Goal: Book appointment/travel/reservation

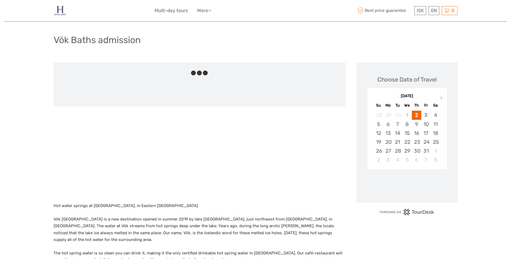
scroll to position [27, 0]
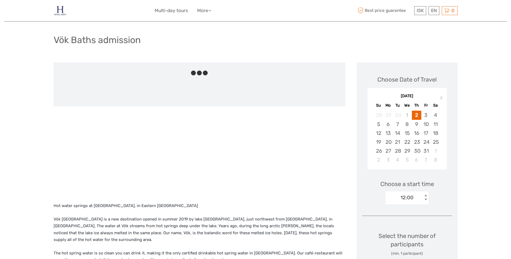
click at [61, 11] on img at bounding box center [60, 10] width 13 height 13
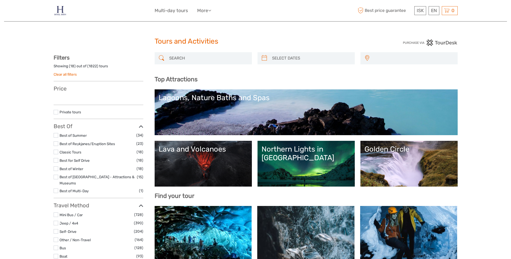
select select
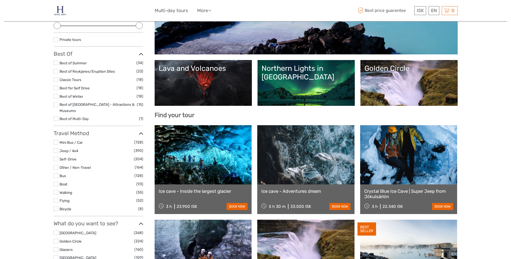
click at [285, 78] on link "Northern Lights in Iceland" at bounding box center [306, 83] width 89 height 38
